Goal: Information Seeking & Learning: Learn about a topic

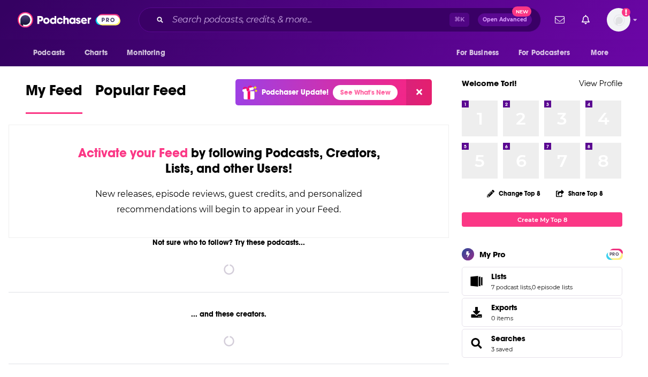
click at [302, 30] on div "⌘ K Open Advanced New" at bounding box center [340, 19] width 402 height 25
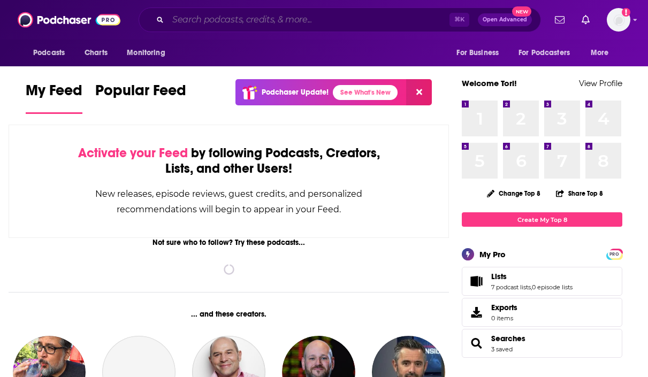
click at [309, 17] on input "Search podcasts, credits, & more..." at bounding box center [308, 19] width 281 height 17
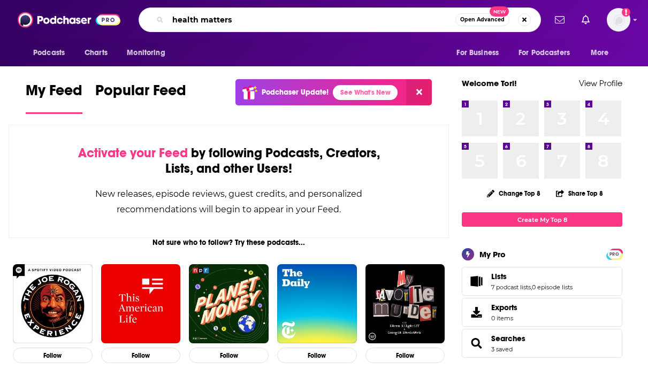
type input "health matters"
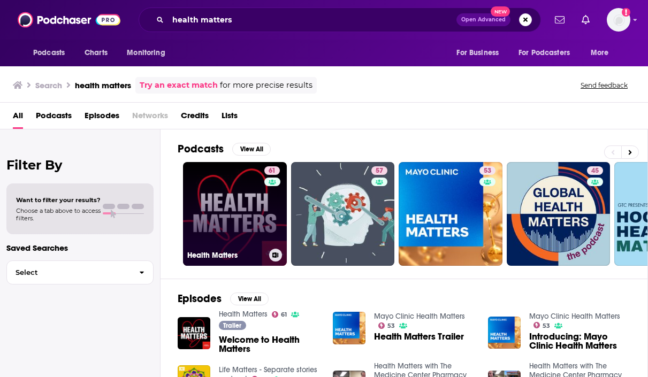
click at [248, 211] on link "61 Health Matters" at bounding box center [235, 214] width 104 height 104
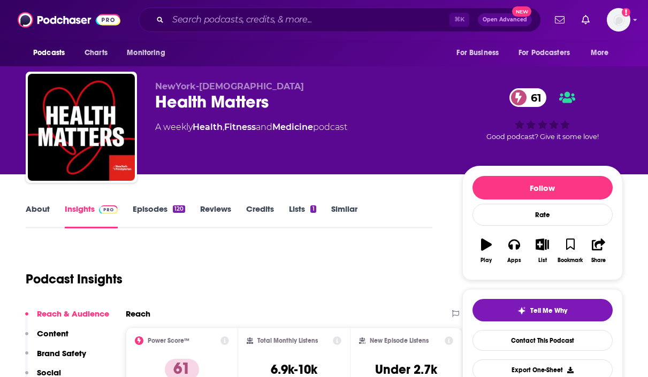
click at [160, 210] on link "Episodes 120" at bounding box center [159, 216] width 52 height 25
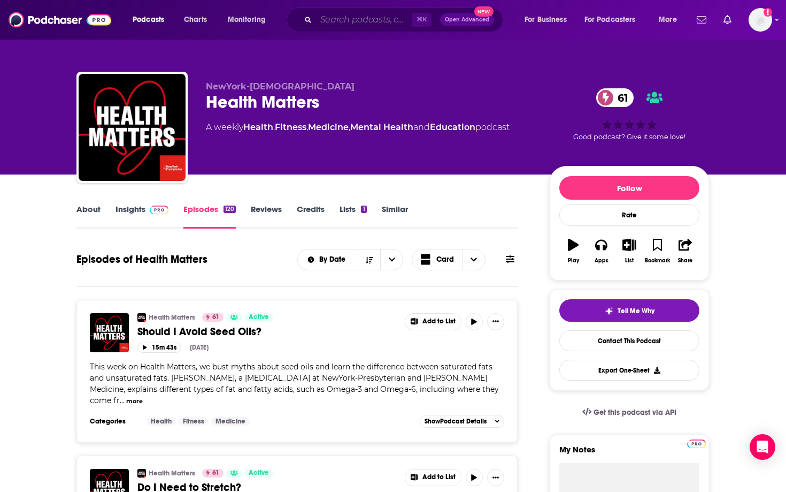
click at [341, 24] on input "Search podcasts, credits, & more..." at bounding box center [364, 19] width 96 height 17
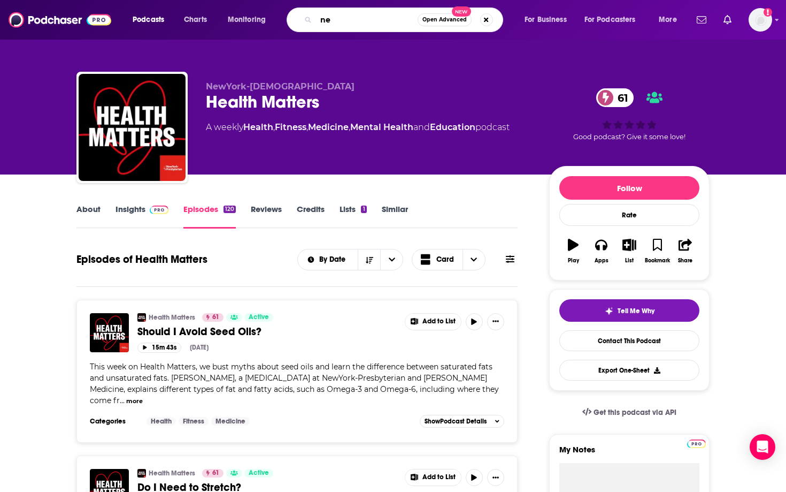
type input "n"
type input "films in [US_STATE]"
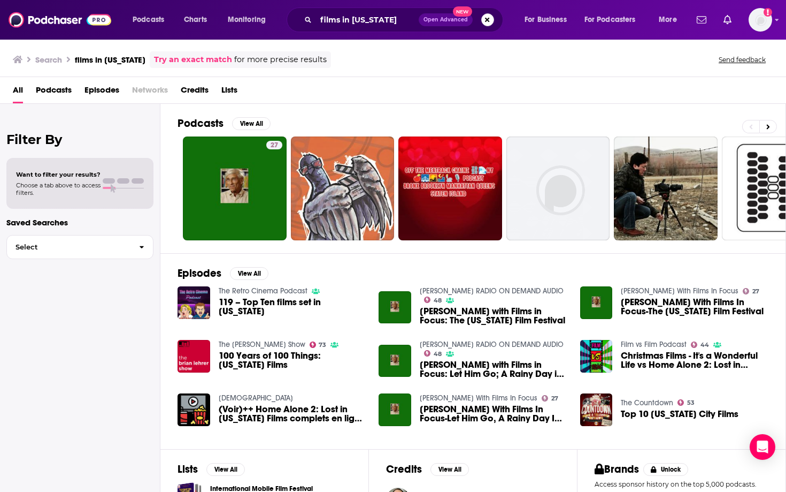
click at [489, 23] on button "Search podcasts, credits, & more..." at bounding box center [487, 19] width 13 height 13
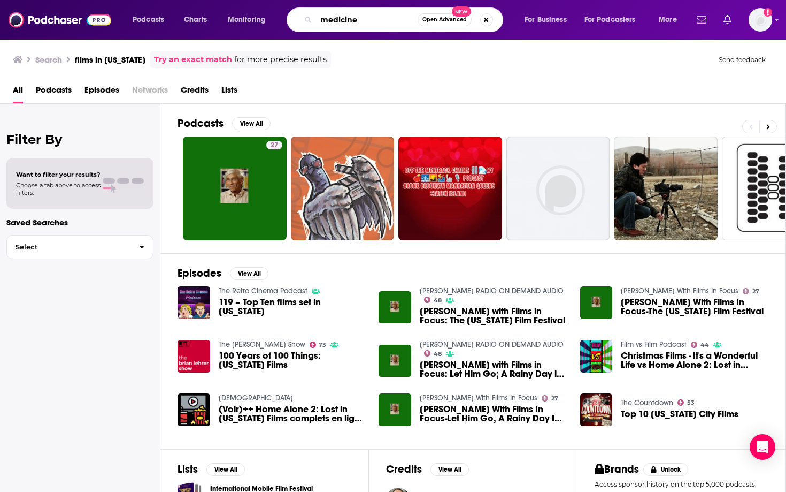
type input "medicine"
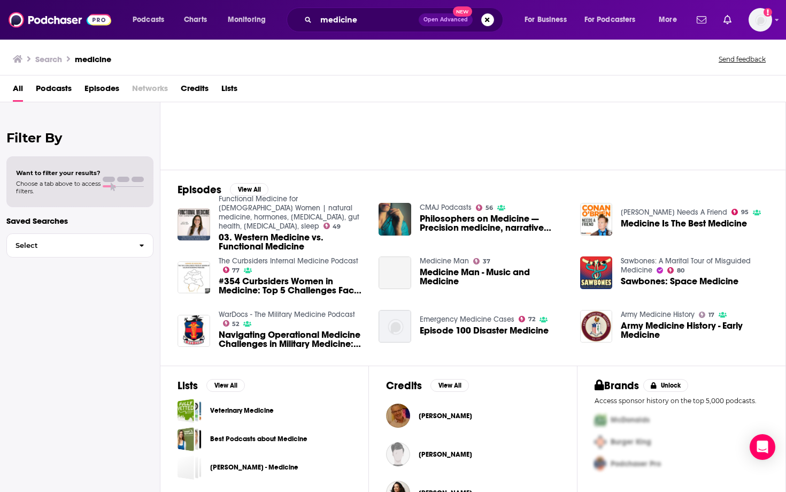
scroll to position [112, 0]
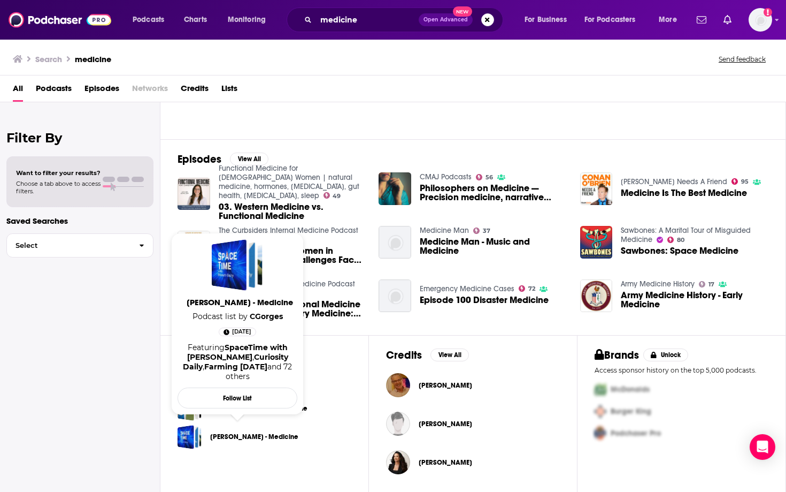
click at [306, 377] on link "Best Podcasts about Medicine" at bounding box center [258, 408] width 97 height 12
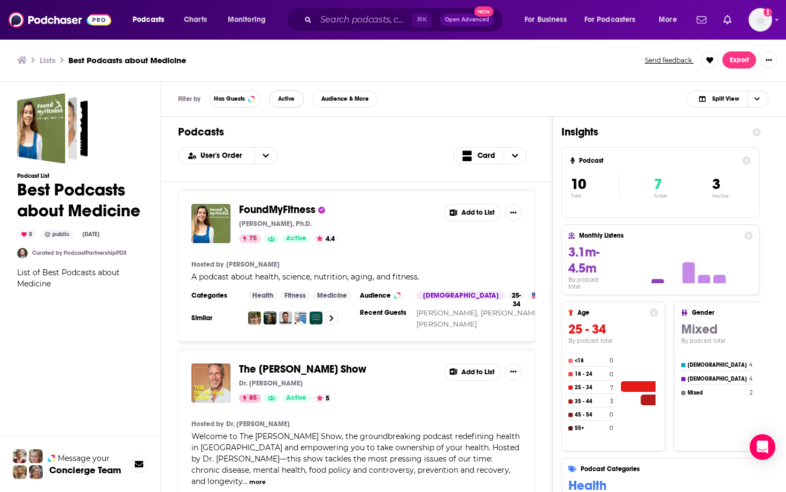
click at [291, 105] on button "Active" at bounding box center [286, 98] width 35 height 17
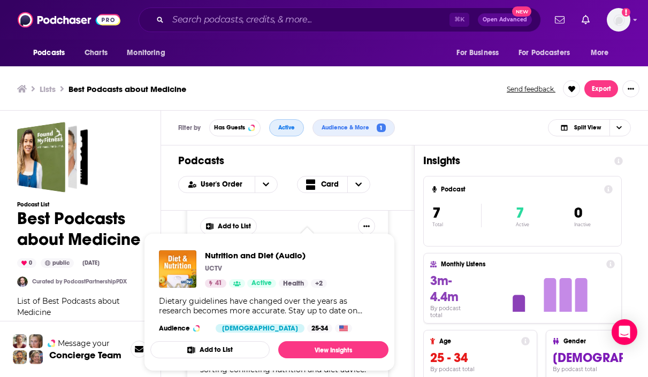
scroll to position [3, 0]
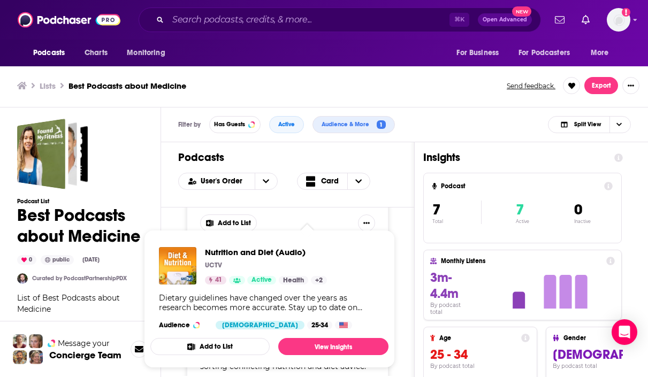
click at [404, 243] on div "The [PERSON_NAME] Drive [PERSON_NAME], MD 87 Active 4.9 Add to List Hosted by […" at bounding box center [287, 292] width 253 height 169
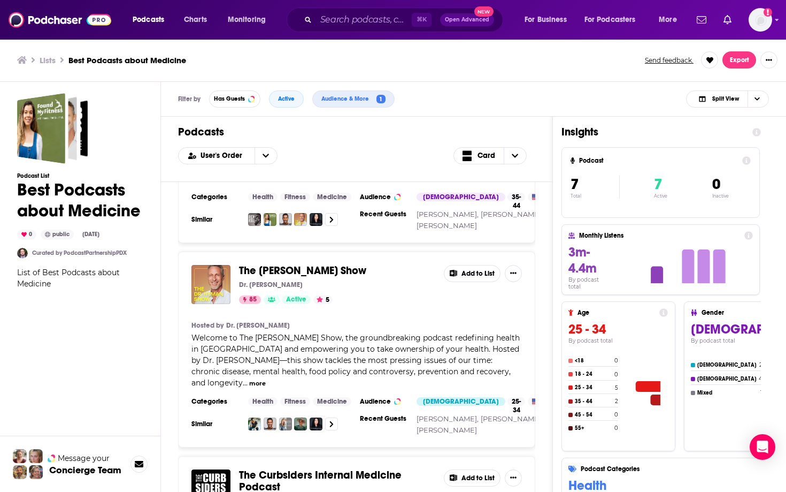
scroll to position [0, 0]
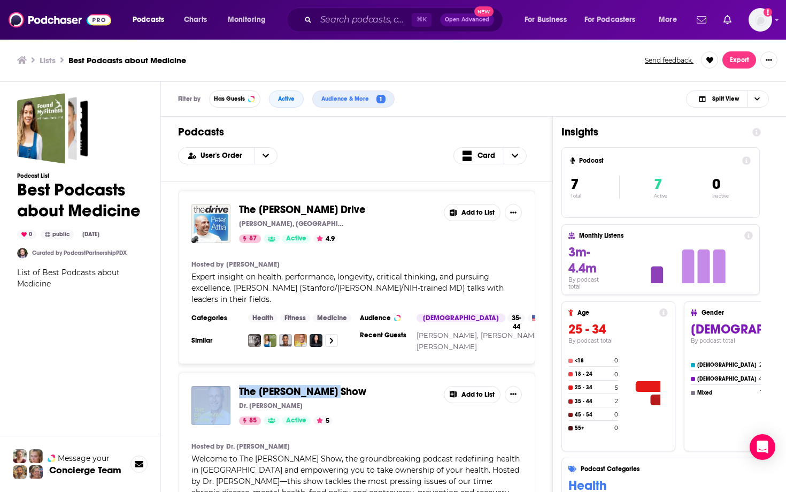
drag, startPoint x: 300, startPoint y: 398, endPoint x: 235, endPoint y: 389, distance: 65.3
click at [234, 377] on div "The [PERSON_NAME] Show Dr. [PERSON_NAME] 85 Active 5 Add to List" at bounding box center [357, 405] width 331 height 39
copy span "The [PERSON_NAME] Show"
click at [365, 26] on input "Search podcasts, credits, & more..." at bounding box center [364, 19] width 96 height 17
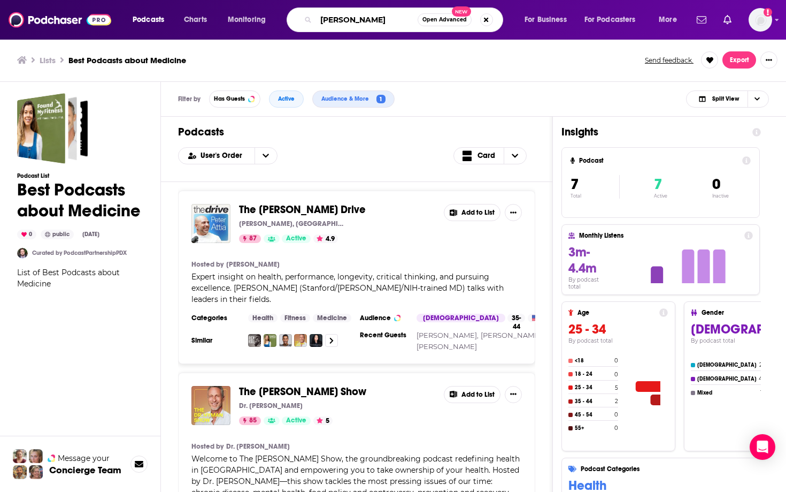
type input "[PERSON_NAME]"
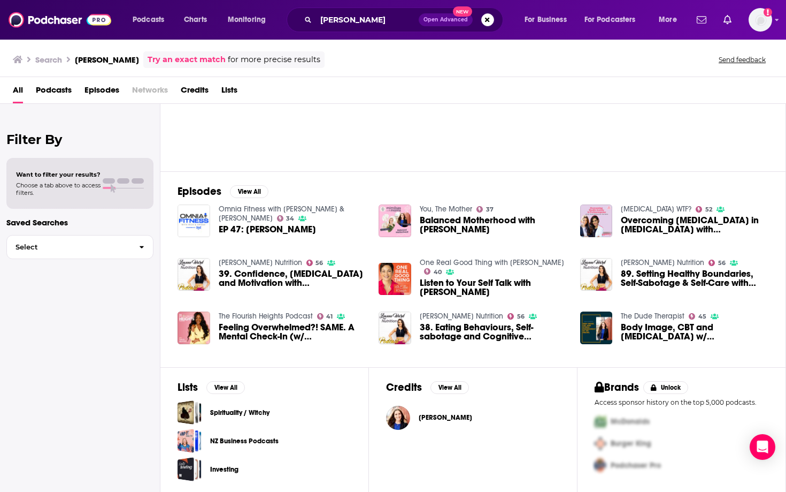
scroll to position [81, 0]
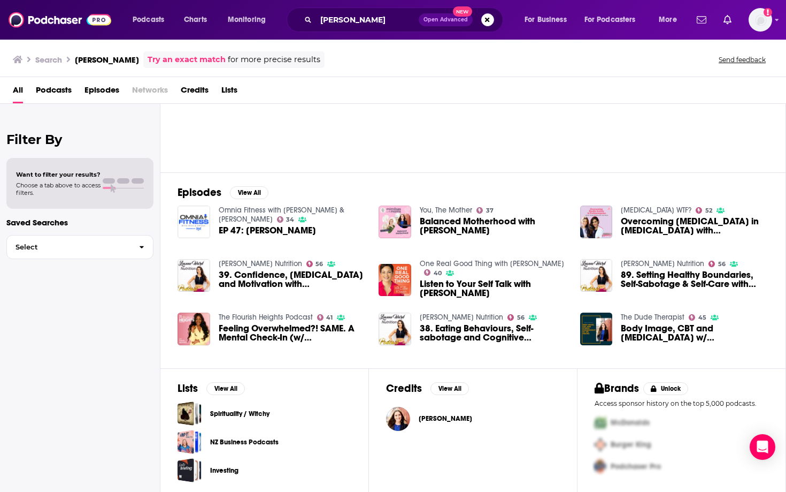
click at [458, 377] on span "[PERSON_NAME]" at bounding box center [445, 418] width 53 height 9
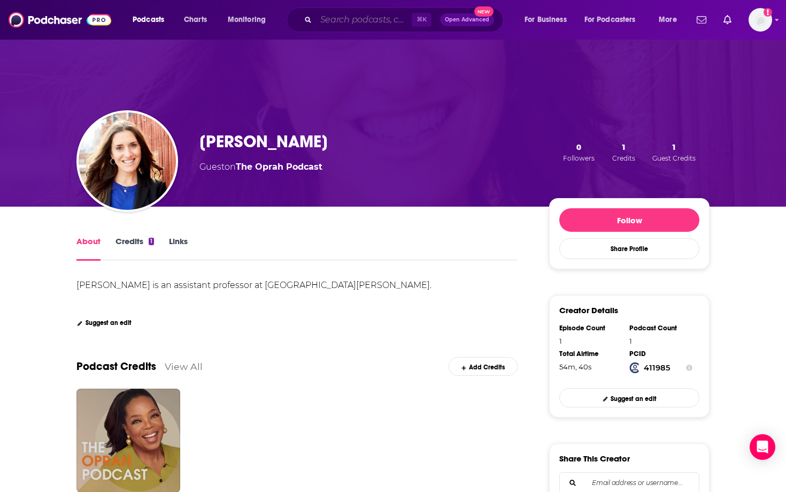
click at [377, 15] on input "Search podcasts, credits, & more..." at bounding box center [364, 19] width 96 height 17
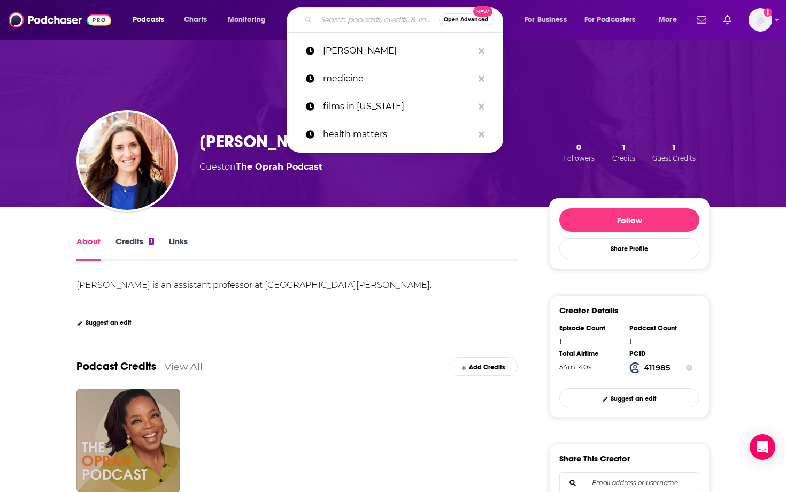
paste input "Wake Up with [PERSON_NAME] Real Conversations"
type input "Wake Up with [PERSON_NAME] Real Conversations"
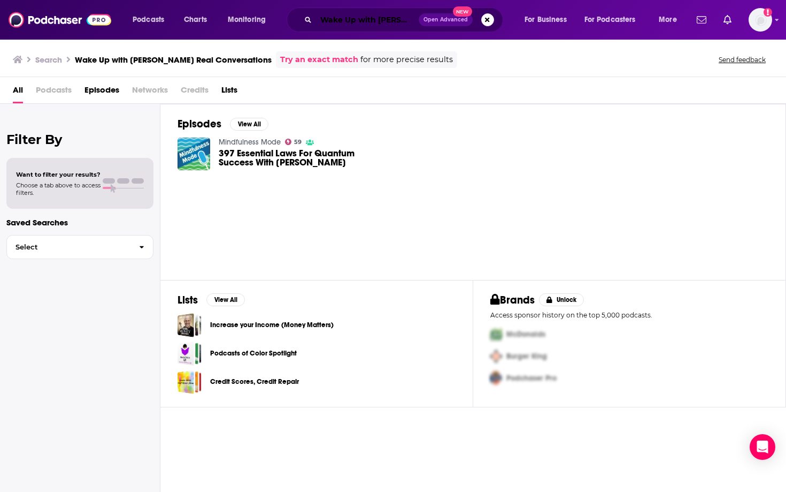
click at [371, 24] on input "Wake Up with [PERSON_NAME] Real Conversations" at bounding box center [367, 19] width 103 height 17
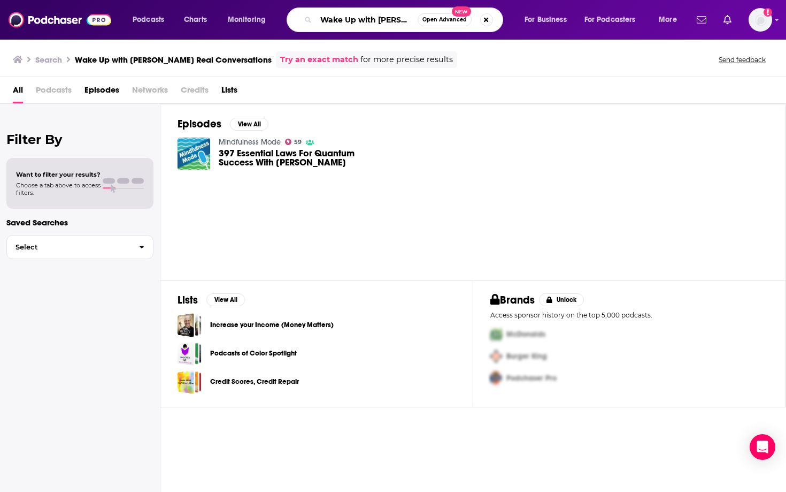
click at [371, 24] on input "Wake Up with [PERSON_NAME] Real Conversations" at bounding box center [367, 19] width 102 height 17
click at [389, 20] on input "Wake Up with [PERSON_NAME] Real Conversations" at bounding box center [367, 19] width 102 height 17
click at [407, 20] on input "Wake Up with [PERSON_NAME] Real Conversations" at bounding box center [367, 19] width 102 height 17
click at [408, 19] on input "Wake Up with [PERSON_NAME] Conversations" at bounding box center [367, 19] width 102 height 17
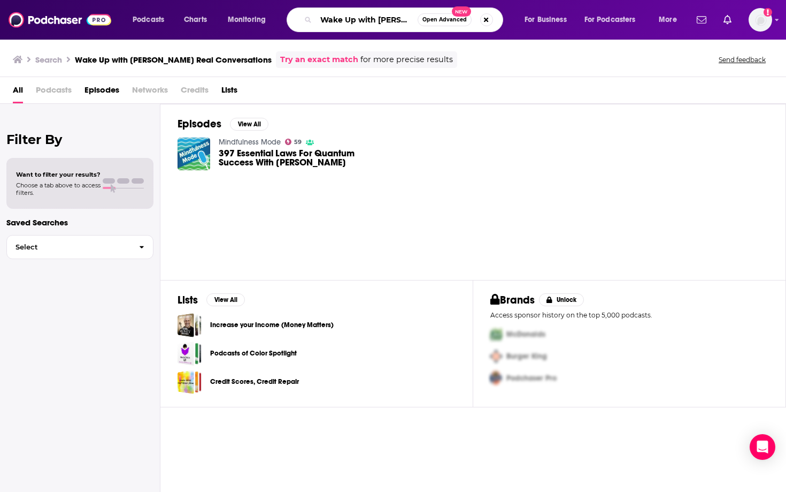
click at [408, 19] on input "Wake Up with [PERSON_NAME] Conversations" at bounding box center [367, 19] width 102 height 17
type input "Wake Up with [PERSON_NAME]"
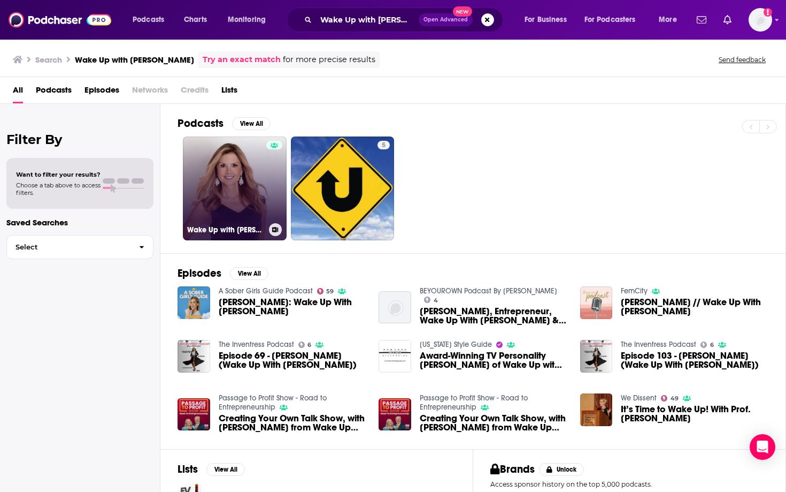
click at [224, 181] on link "Wake Up with [PERSON_NAME]" at bounding box center [235, 188] width 104 height 104
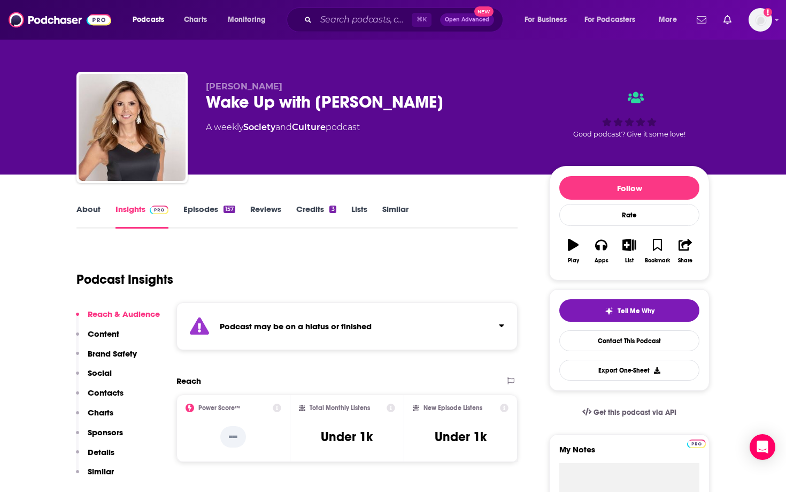
click at [258, 131] on link "Society" at bounding box center [259, 127] width 32 height 10
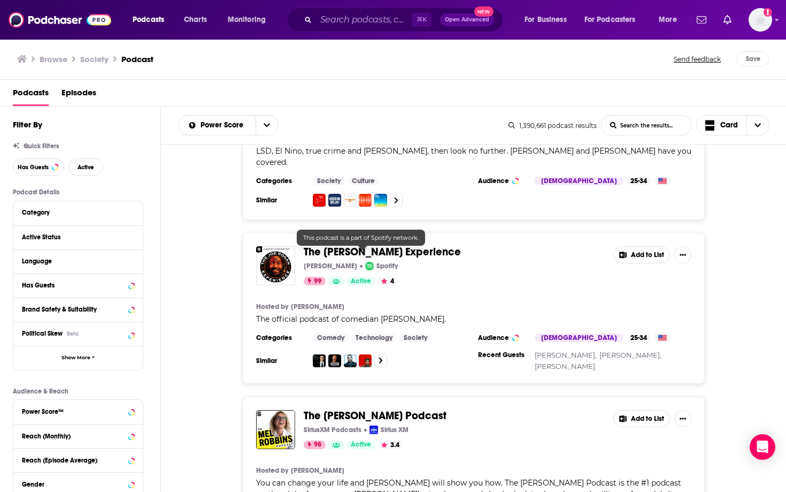
scroll to position [286, 0]
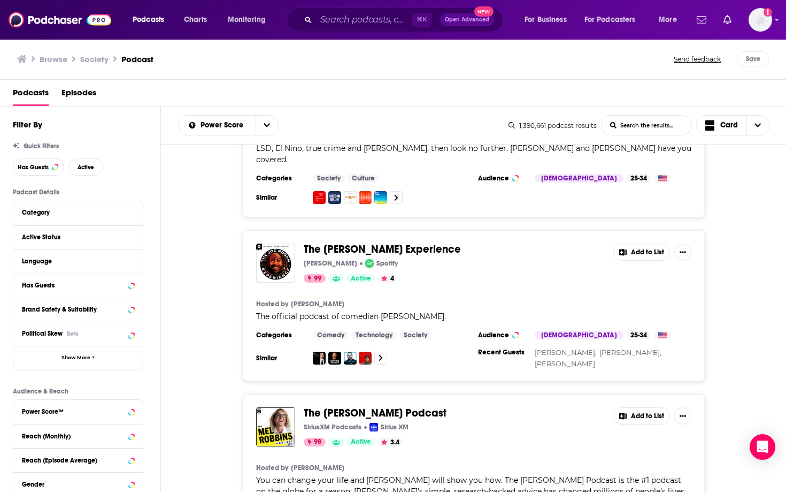
click at [308, 26] on div "⌘ K Open Advanced New" at bounding box center [395, 19] width 217 height 25
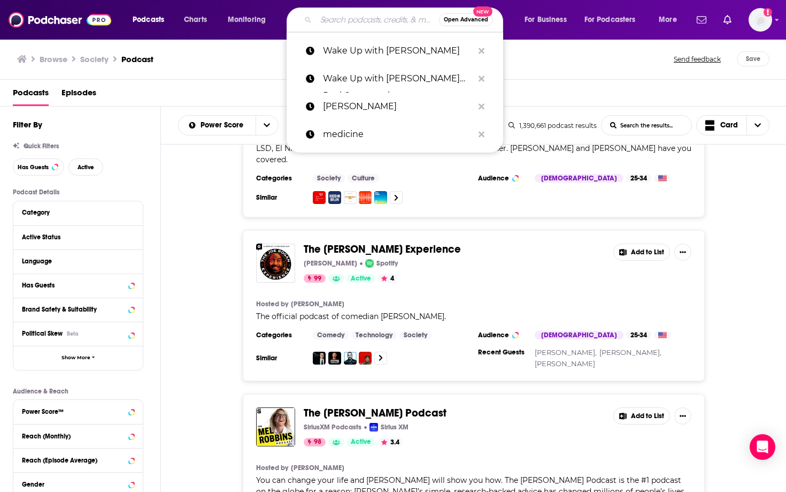
click at [327, 23] on input "Search podcasts, credits, & more..." at bounding box center [377, 19] width 123 height 17
paste input "Optimal Health Uncovered"
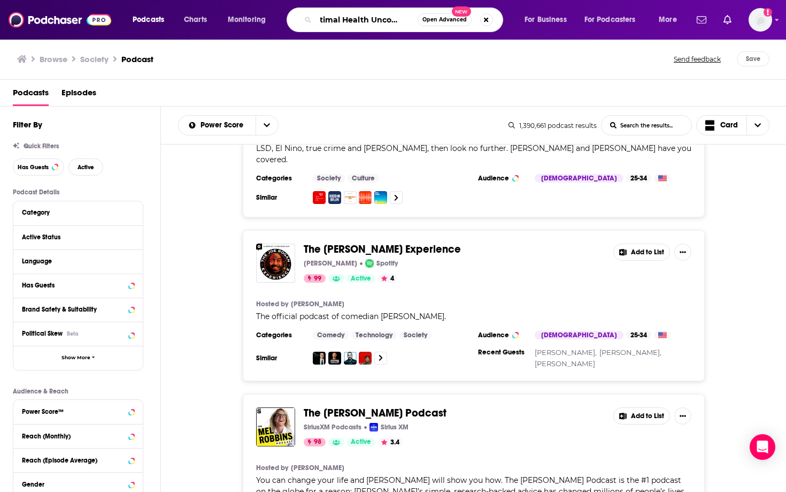
type input "Optimal Health Uncovered"
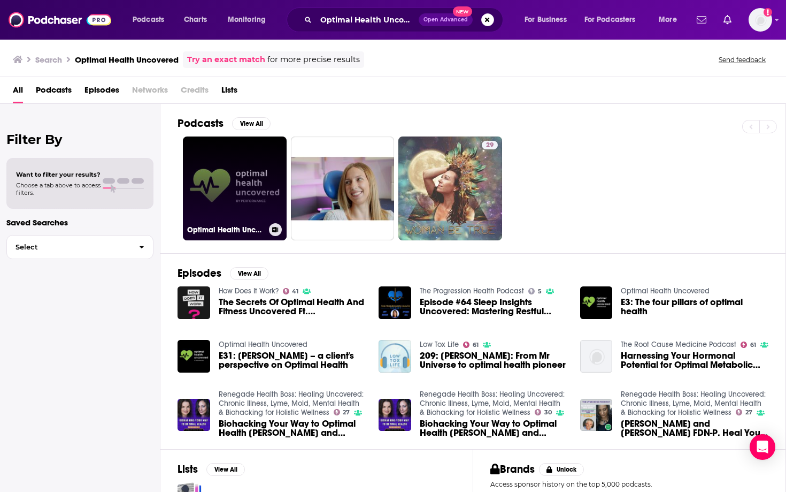
click at [238, 170] on link "Optimal Health Uncovered" at bounding box center [235, 188] width 104 height 104
